Goal: Information Seeking & Learning: Learn about a topic

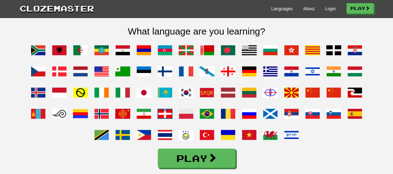
scroll to position [491, 0]
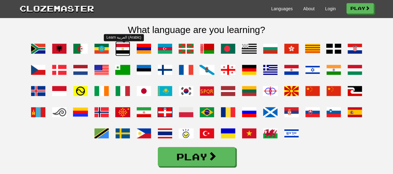
click at [124, 56] on span at bounding box center [122, 48] width 15 height 15
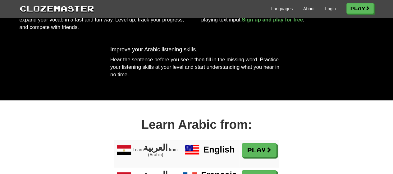
scroll to position [456, 0]
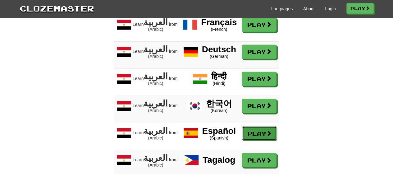
click at [263, 140] on link "Play" at bounding box center [259, 133] width 35 height 14
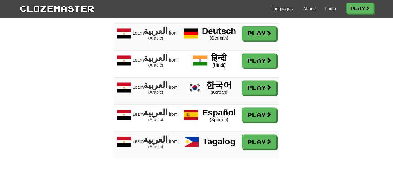
scroll to position [456, 0]
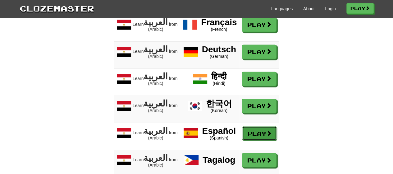
click at [253, 140] on link "Play" at bounding box center [259, 133] width 35 height 14
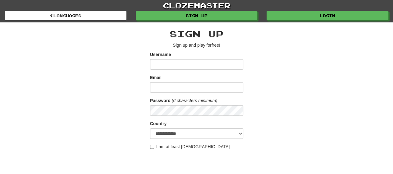
click at [175, 64] on input "Username" at bounding box center [196, 64] width 93 height 11
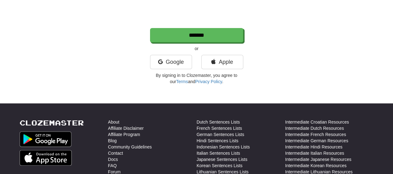
scroll to position [285, 0]
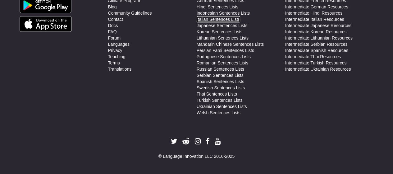
click at [230, 18] on link "Italian Sentences Lists" at bounding box center [217, 19] width 43 height 6
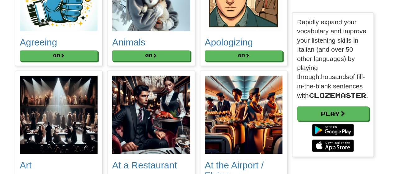
scroll to position [156, 81]
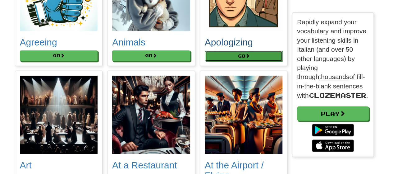
click at [244, 57] on button "Go" at bounding box center [244, 56] width 78 height 11
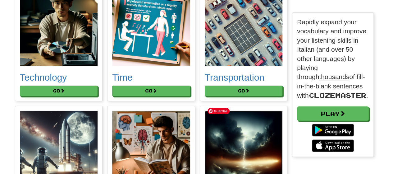
click at [272, 145] on img at bounding box center [244, 150] width 78 height 78
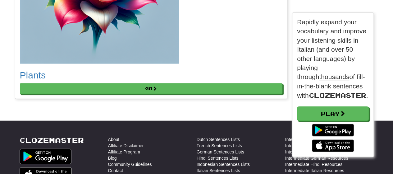
scroll to position [3, 3]
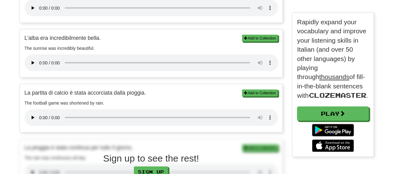
scroll to position [759, 0]
